Goal: Information Seeking & Learning: Understand process/instructions

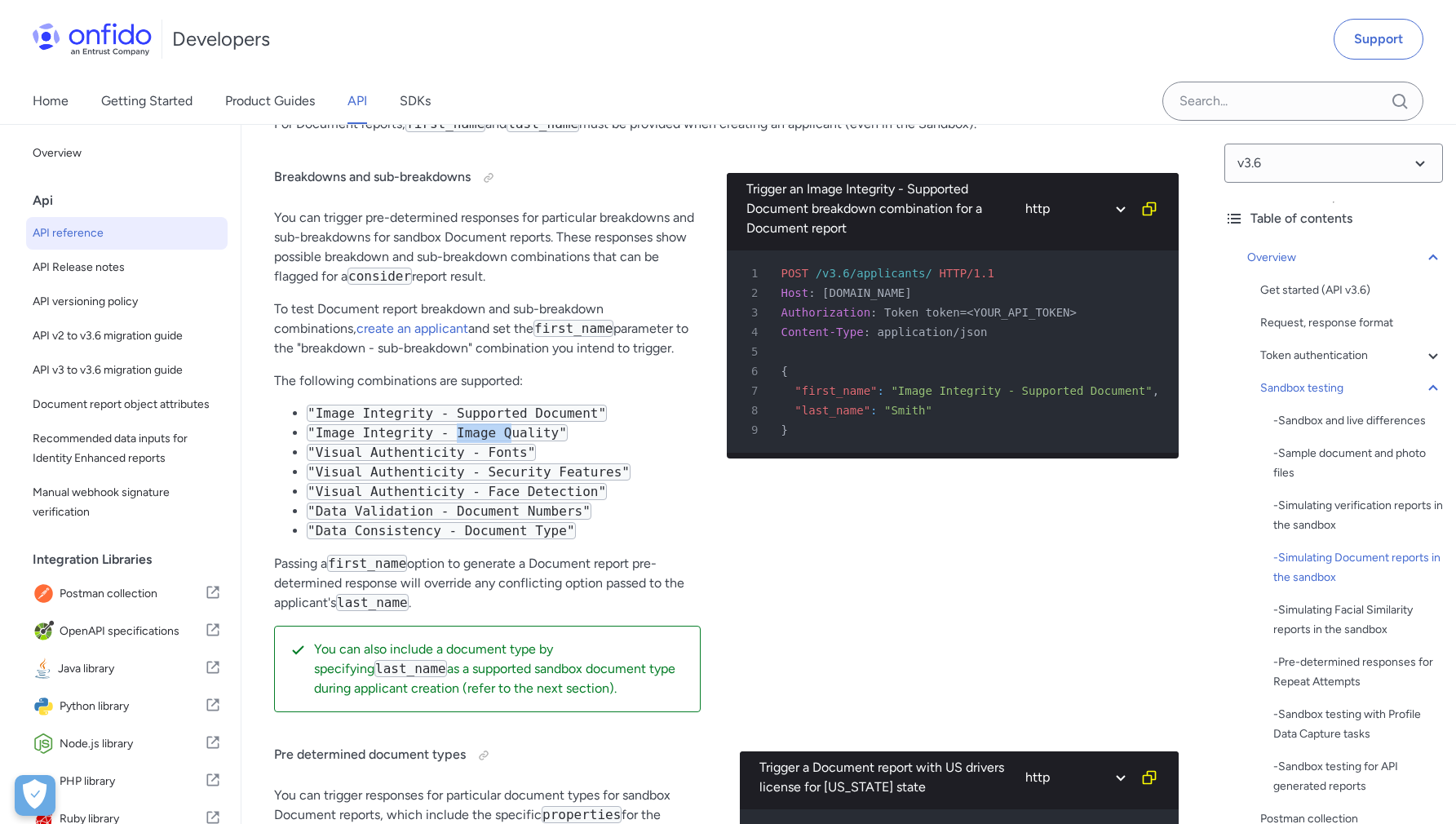
scroll to position [4178, 0]
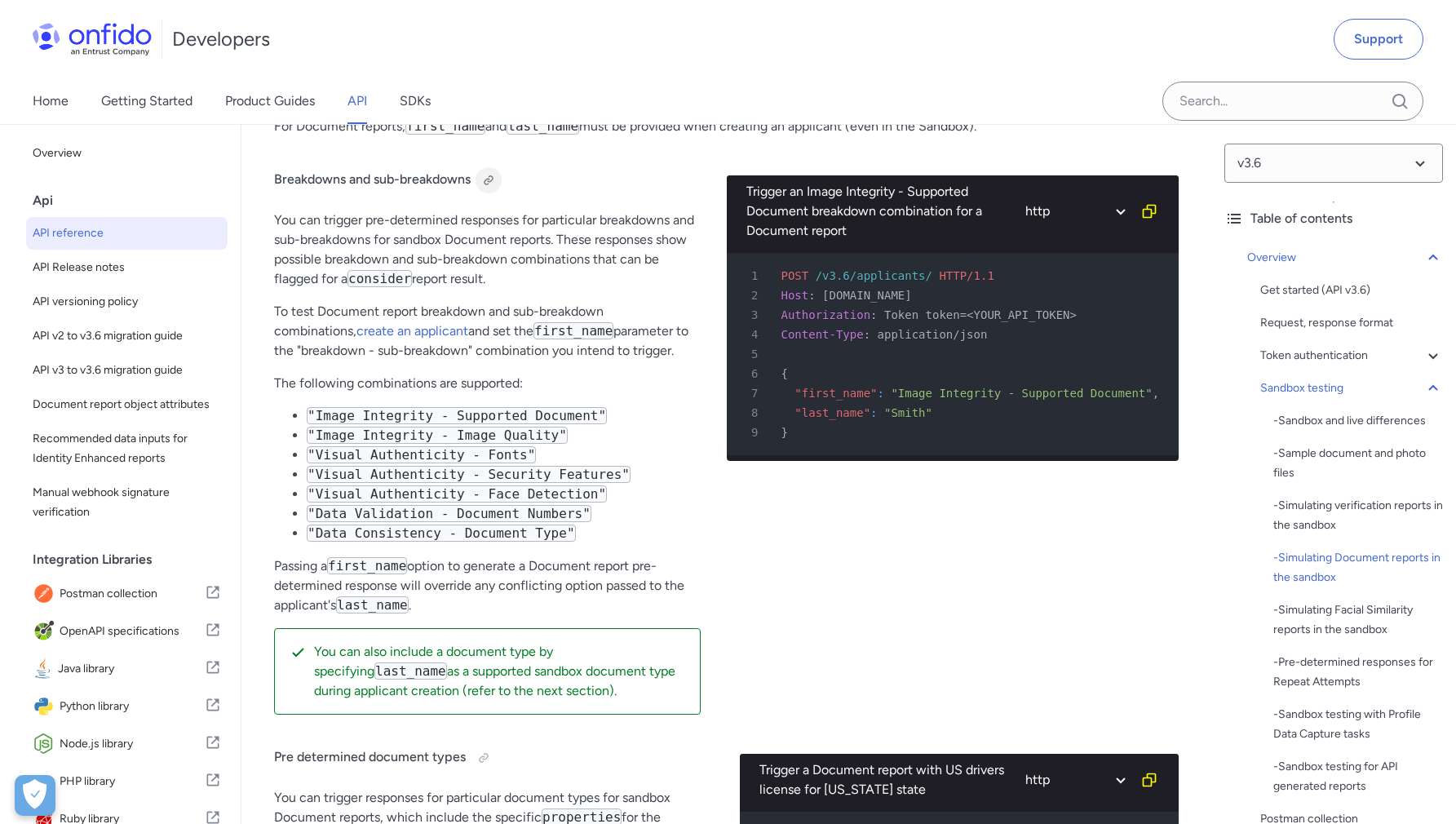
click at [485, 187] on div at bounding box center [489, 180] width 13 height 13
drag, startPoint x: 584, startPoint y: 539, endPoint x: 498, endPoint y: 531, distance: 86.4
click at [553, 538] on li ""Data Consistency - Document Type"" at bounding box center [504, 533] width 394 height 20
click at [491, 522] on code ""Data Validation - Document Numbers"" at bounding box center [449, 513] width 284 height 17
click at [307, 541] on code ""Data Consistency - Document Type"" at bounding box center [442, 532] width 269 height 17
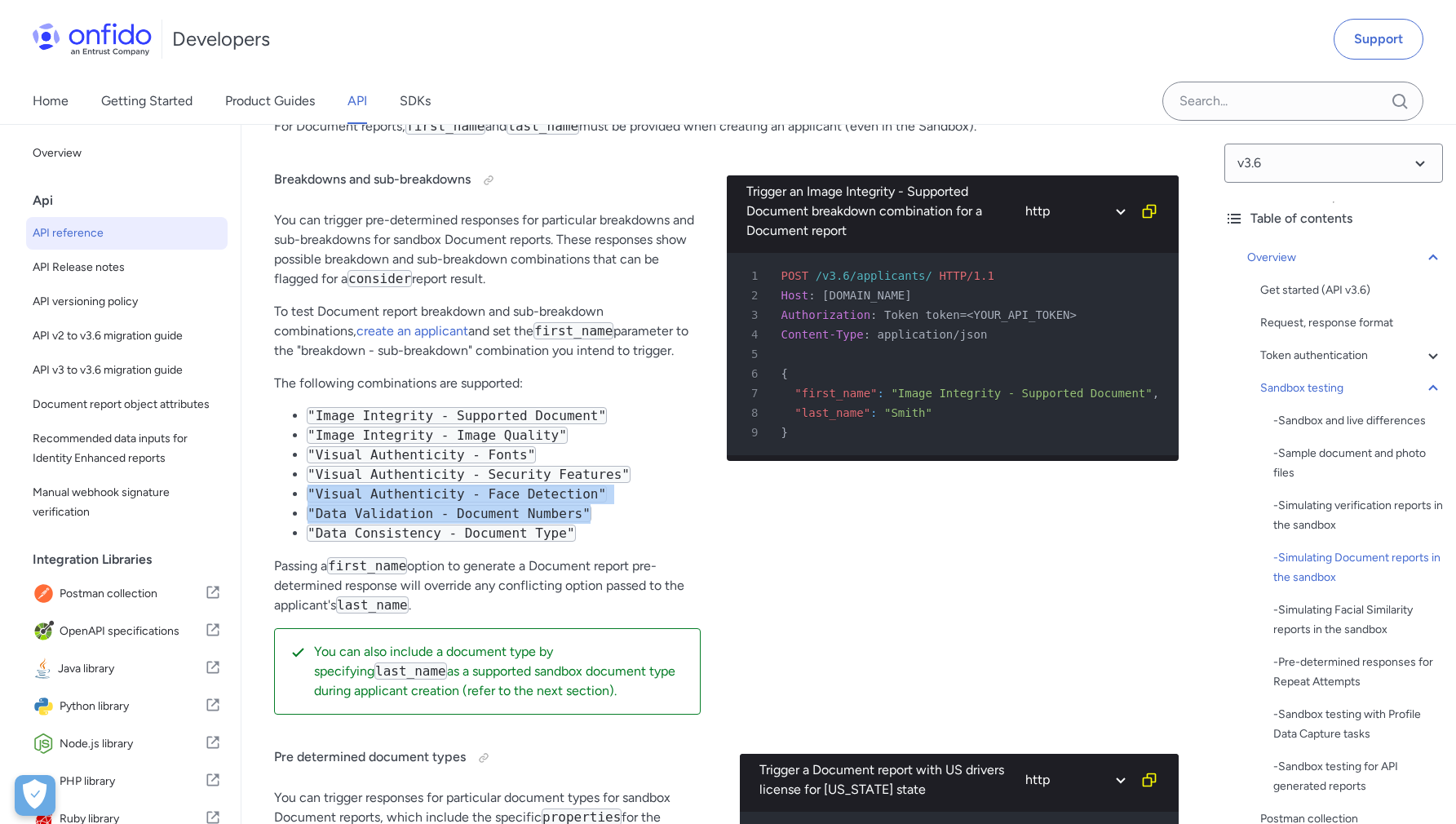
drag, startPoint x: 299, startPoint y: 509, endPoint x: 633, endPoint y: 531, distance: 334.7
click at [633, 531] on ul ""Image Integrity - Supported Document" "Image Integrity - Image Quality" "Visua…" at bounding box center [487, 474] width 426 height 137
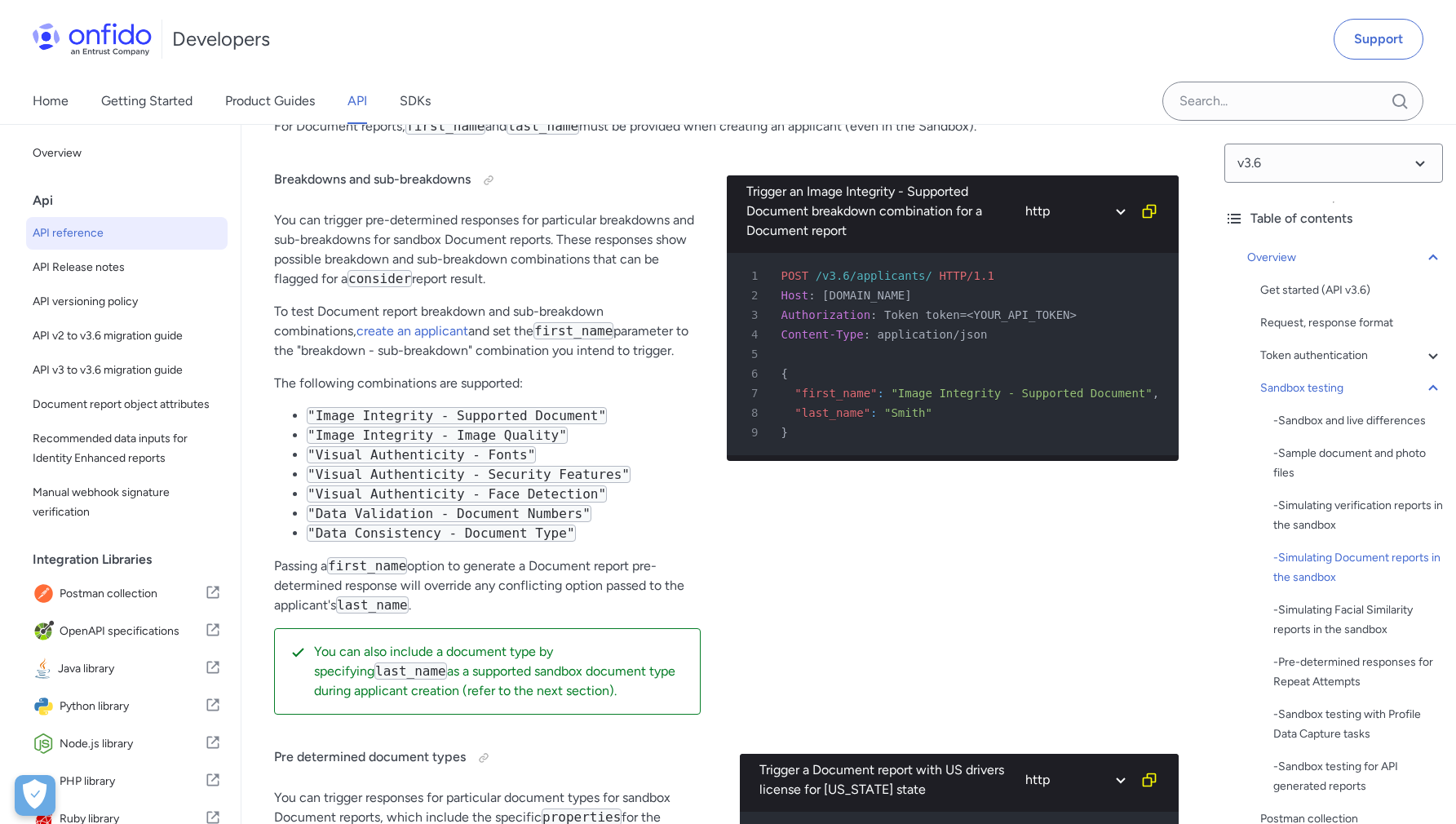
drag, startPoint x: 633, startPoint y: 532, endPoint x: 553, endPoint y: 528, distance: 80.1
click at [633, 523] on li ""Data Validation - Document Numbers"" at bounding box center [504, 514] width 394 height 20
drag, startPoint x: 303, startPoint y: 526, endPoint x: 623, endPoint y: 554, distance: 321.2
click at [623, 543] on ul ""Image Integrity - Supported Document" "Image Integrity - Image Quality" "Visua…" at bounding box center [487, 474] width 426 height 137
copy ul ""Data Validation - Document Numbers" "Data Consistency - Document Type""
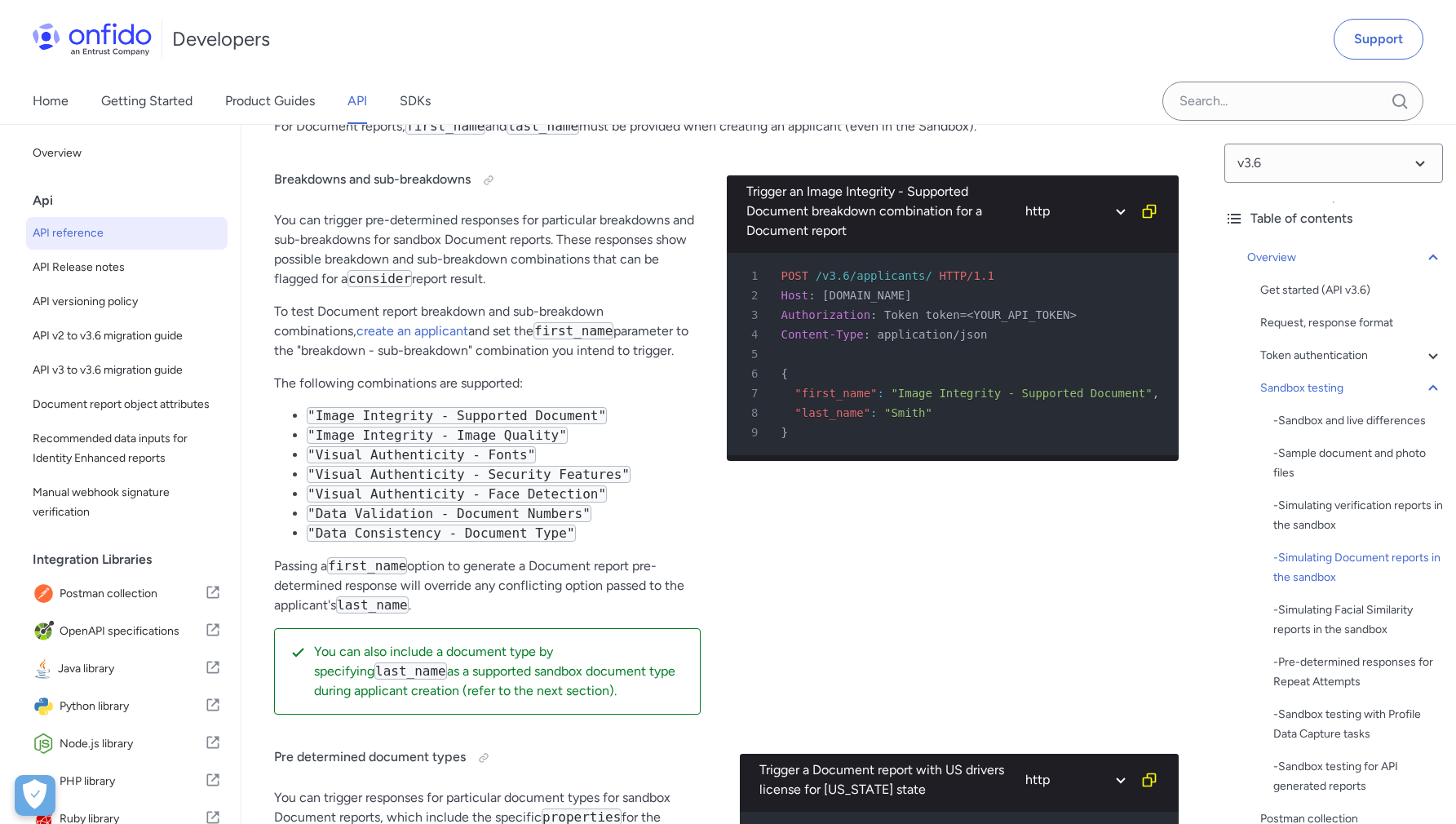
click at [560, 502] on code ""Visual Authenticity - Face Detection"" at bounding box center [457, 493] width 300 height 17
click at [544, 522] on code ""Data Validation - Document Numbers"" at bounding box center [449, 513] width 284 height 17
click at [537, 540] on code ""Data Consistency - Document Type"" at bounding box center [442, 532] width 269 height 17
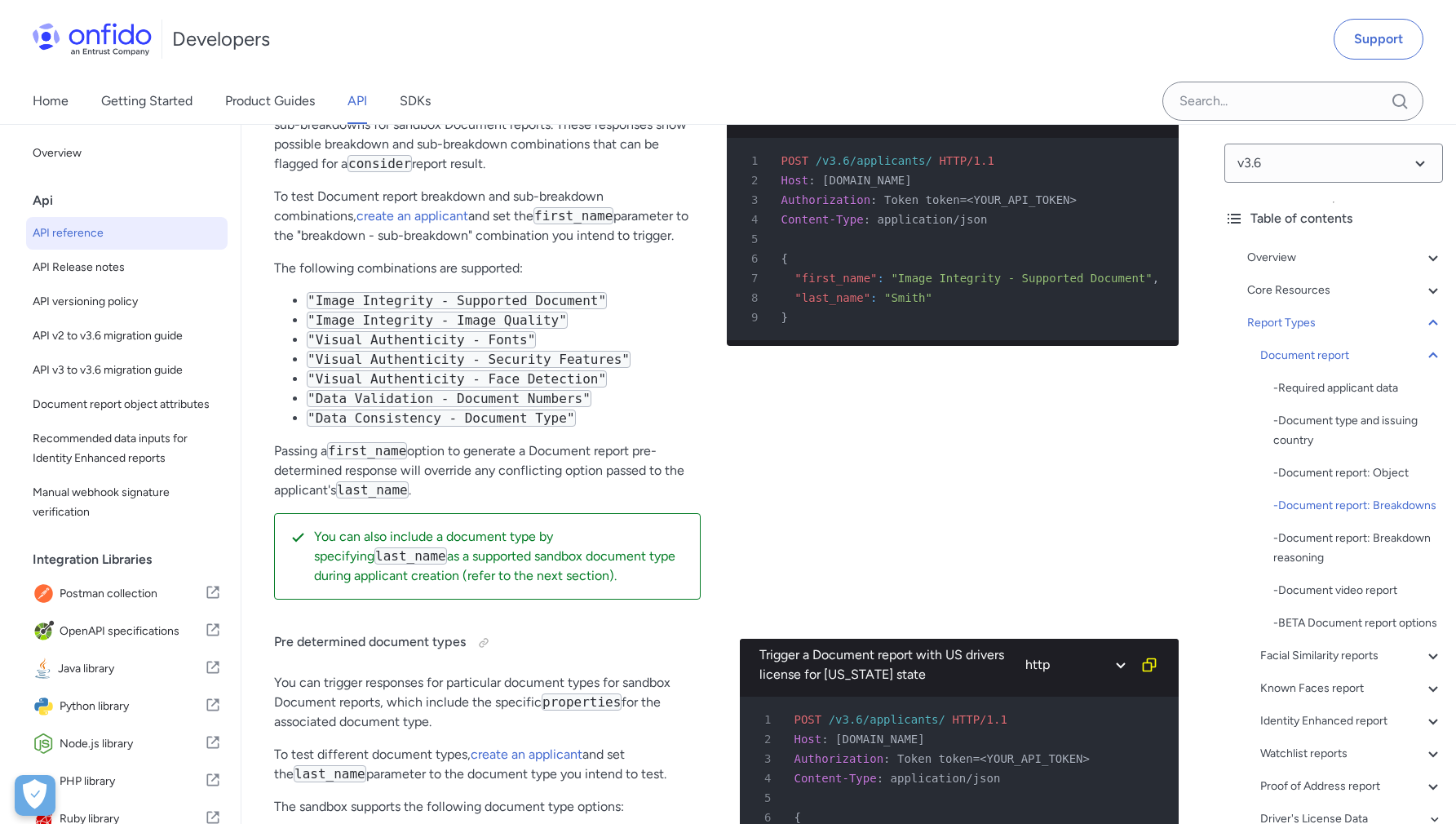
scroll to position [64424, 0]
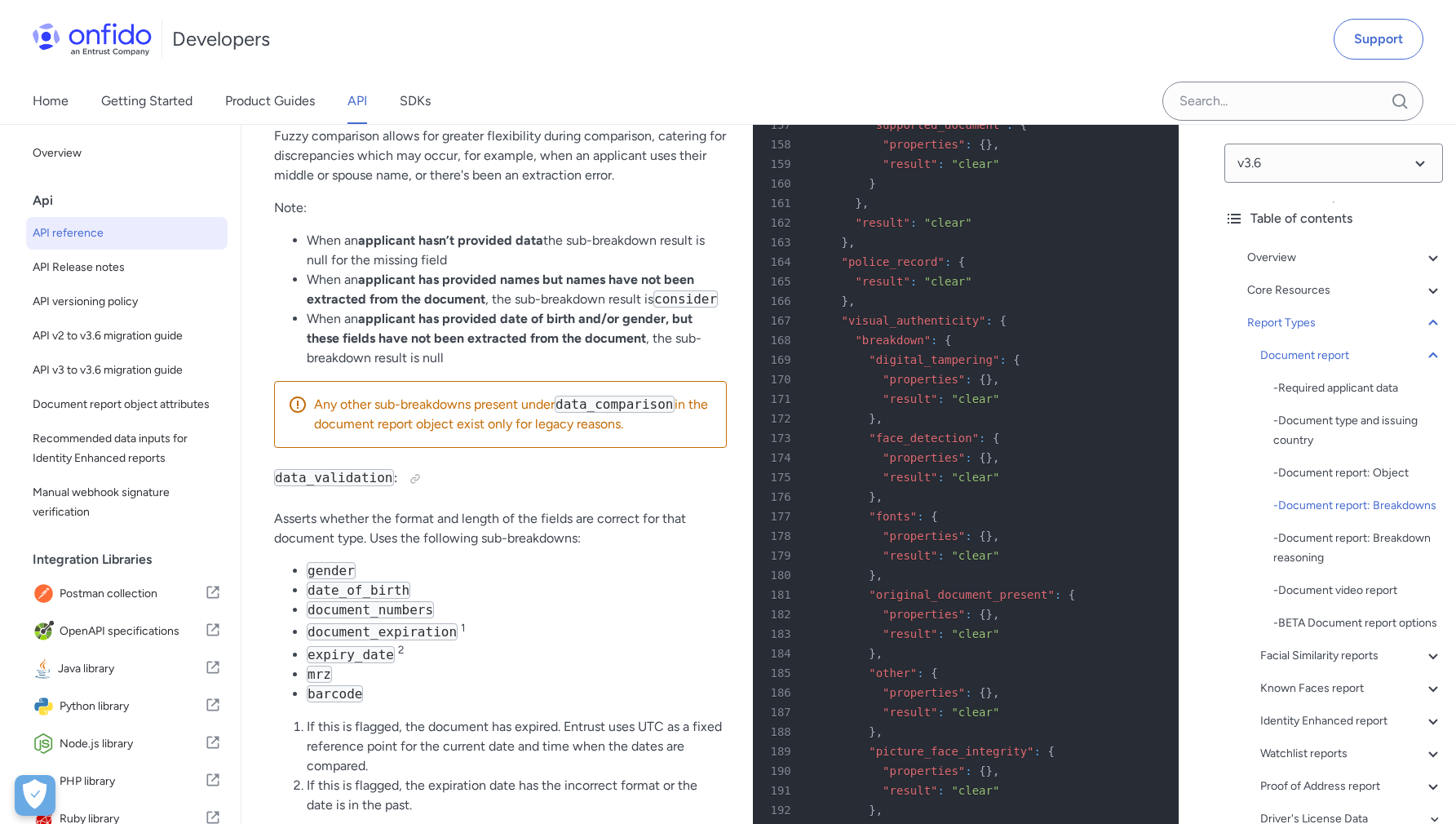
click at [555, 87] on div "Home Getting Started Product Guides API SDKs" at bounding box center [728, 101] width 1456 height 45
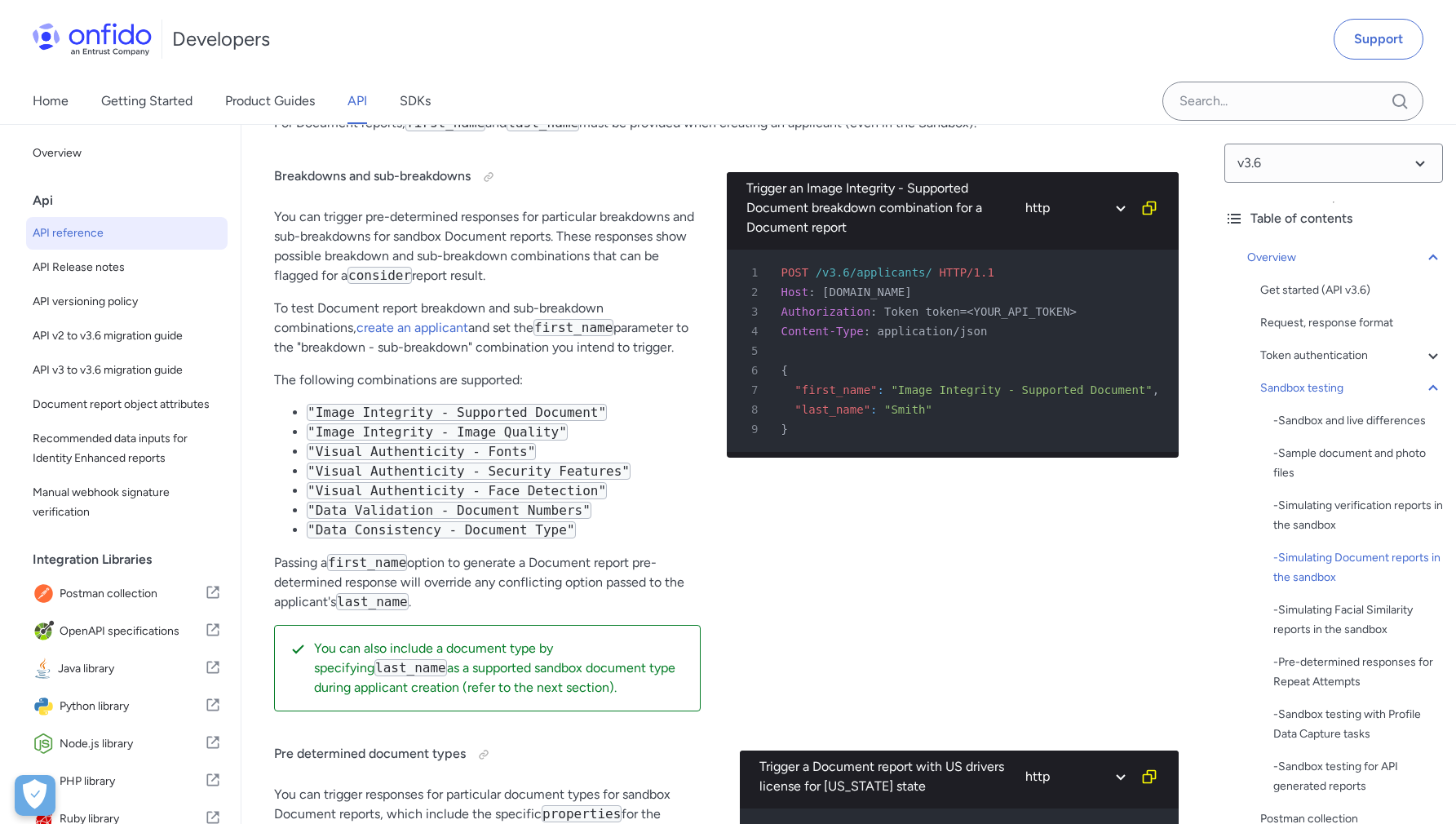
click at [822, 581] on div "Trigger an Image Integrity - Supported Document breakdown combination for a Doc…" at bounding box center [953, 435] width 453 height 578
click at [787, 543] on div "Trigger an Image Integrity - Supported Document breakdown combination for a Doc…" at bounding box center [953, 435] width 453 height 578
